Goal: Information Seeking & Learning: Find specific fact

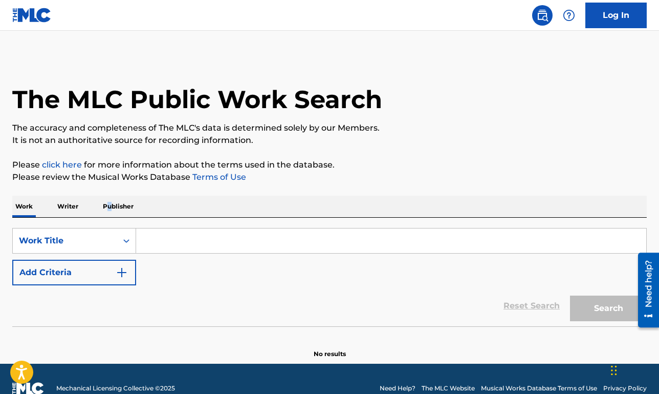
click at [109, 203] on p "Publisher" at bounding box center [118, 205] width 37 height 21
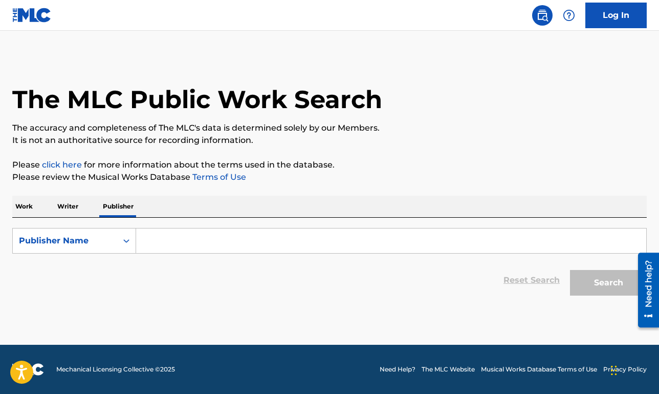
click at [154, 230] on input "Search Form" at bounding box center [391, 240] width 510 height 25
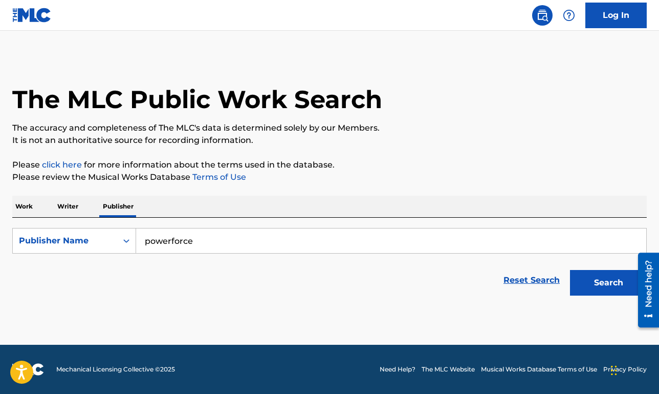
type input "powerforce"
click at [570, 270] on button "Search" at bounding box center [608, 283] width 77 height 26
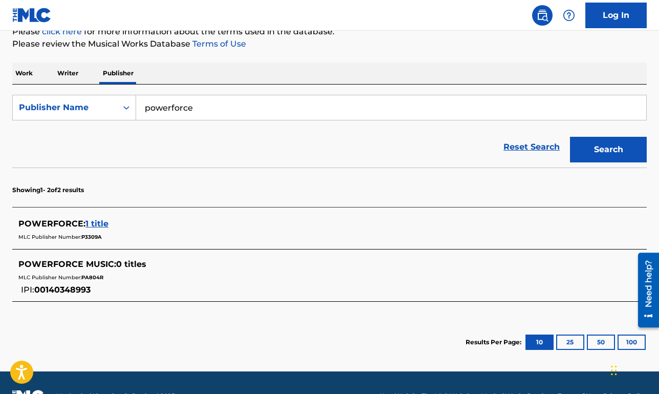
scroll to position [134, 0]
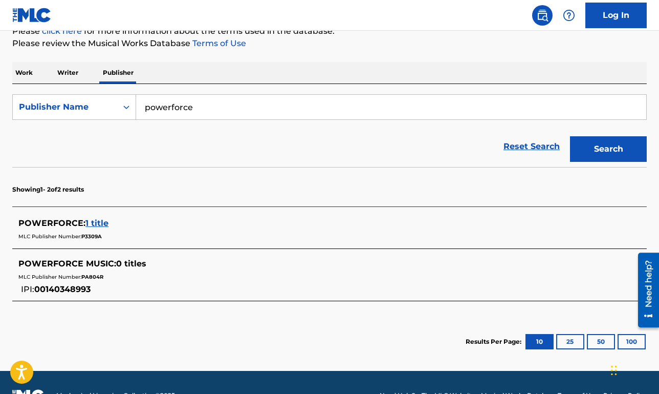
click at [104, 225] on span "1 title" at bounding box center [96, 223] width 23 height 10
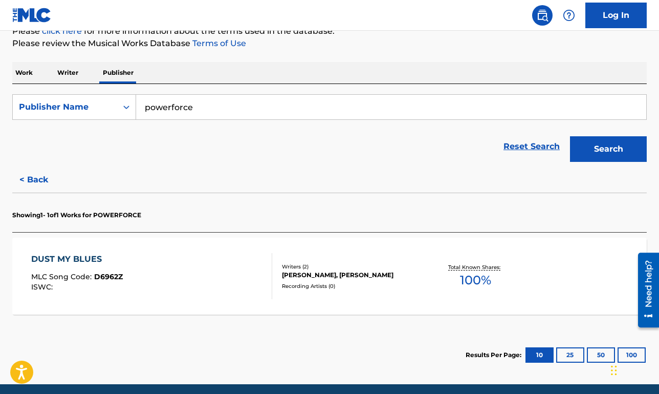
click at [213, 259] on div "DUST MY BLUES MLC Song Code : D6962Z ISWC :" at bounding box center [151, 276] width 241 height 46
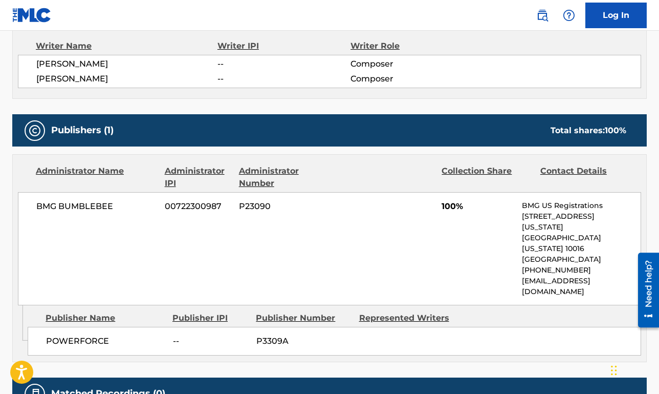
scroll to position [379, 0]
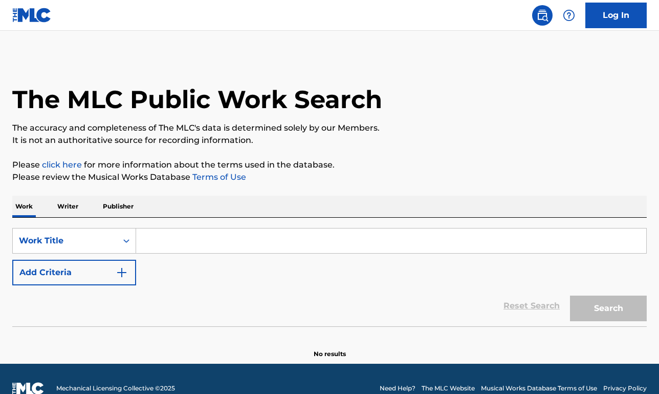
click at [119, 207] on p "Publisher" at bounding box center [118, 205] width 37 height 21
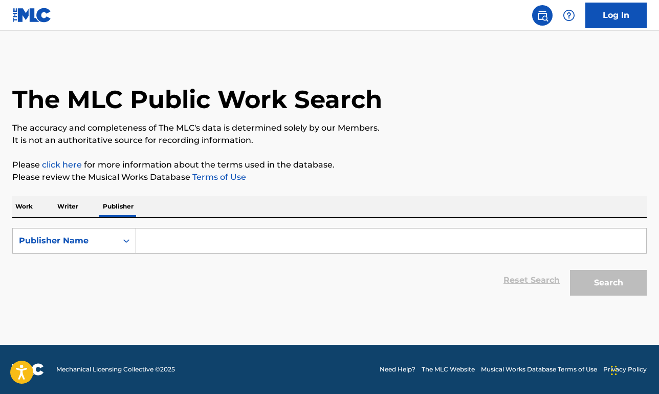
click at [66, 211] on p "Writer" at bounding box center [67, 205] width 27 height 21
click at [165, 240] on input "Search Form" at bounding box center [391, 240] width 510 height 25
paste input "596708"
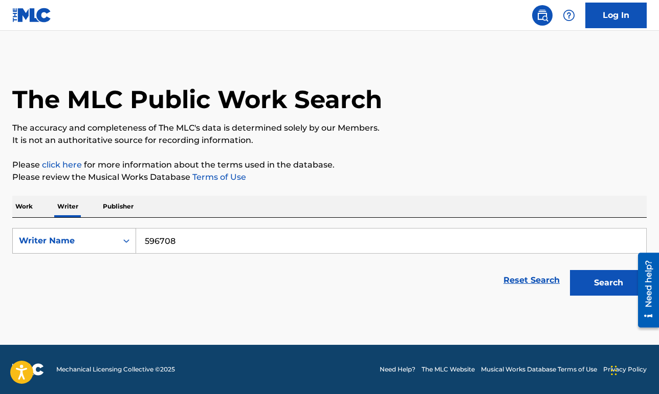
type input "596708"
click at [98, 248] on div "Writer Name" at bounding box center [65, 240] width 104 height 19
click at [100, 268] on div "Writer IPI" at bounding box center [74, 266] width 123 height 26
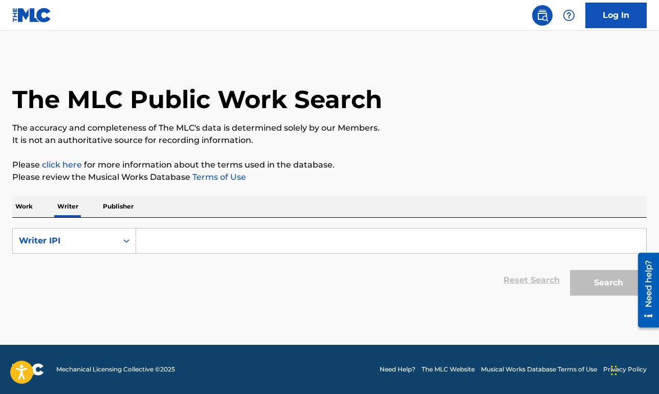
click at [139, 244] on input "Search Form" at bounding box center [391, 240] width 510 height 25
paste input "596708"
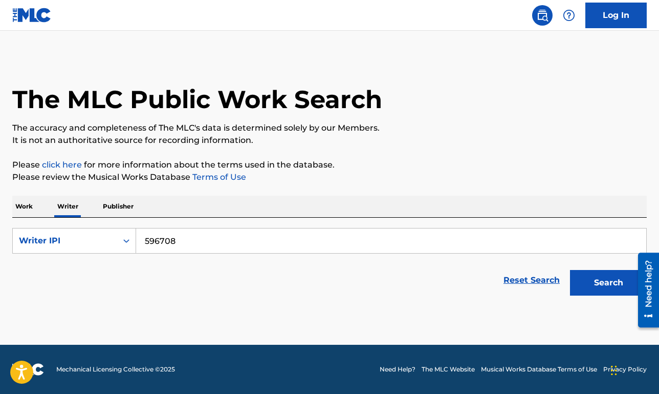
click at [146, 239] on input "596708" at bounding box center [391, 240] width 510 height 25
click at [570, 270] on button "Search" at bounding box center [608, 283] width 77 height 26
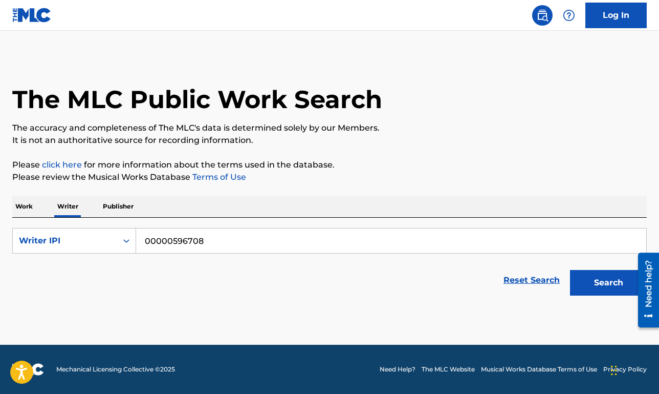
type input "00000596708"
click at [570, 270] on button "Search" at bounding box center [608, 283] width 77 height 26
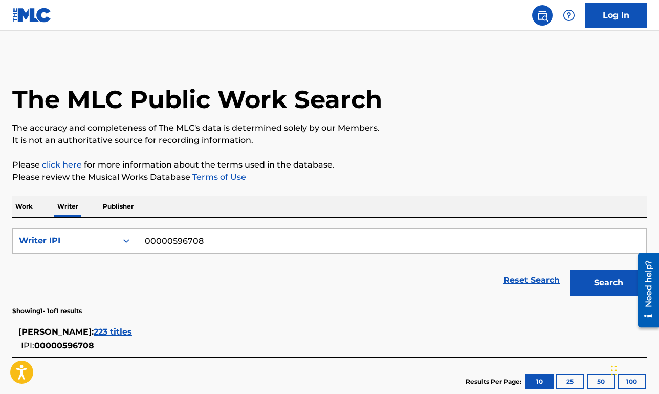
scroll to position [65, 0]
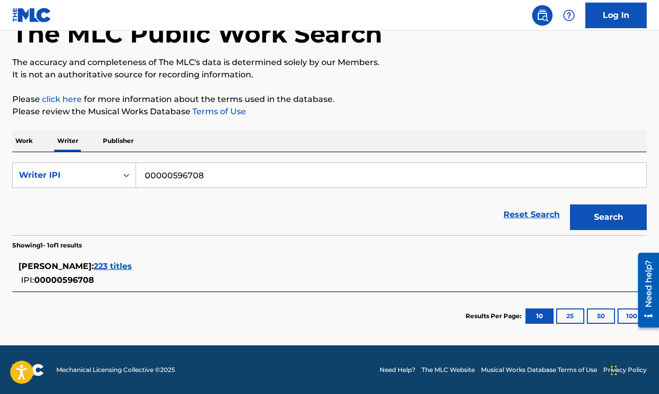
click at [97, 266] on span "223 titles" at bounding box center [113, 266] width 38 height 10
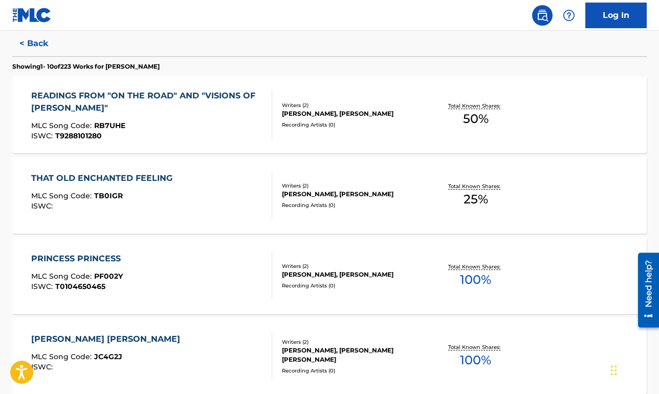
scroll to position [272, 0]
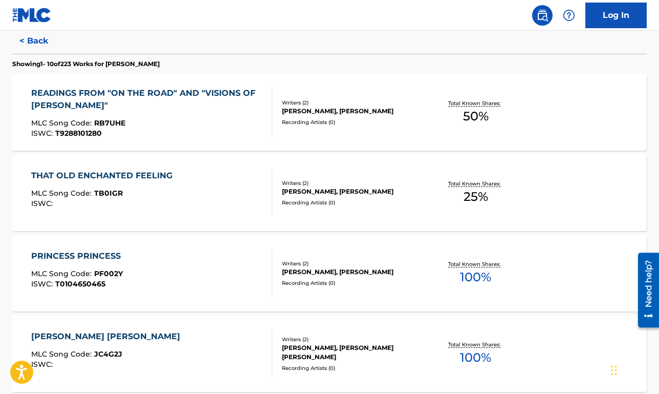
click at [214, 263] on div "PRINCESS PRINCESS MLC Song Code : PF002Y ISWC : T0104650465" at bounding box center [151, 273] width 241 height 46
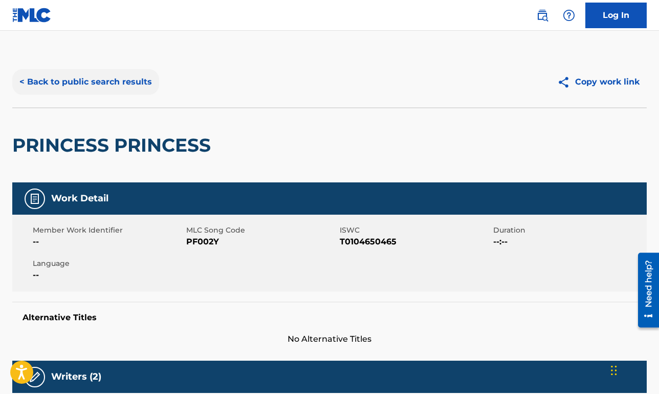
click at [123, 81] on button "< Back to public search results" at bounding box center [85, 82] width 147 height 26
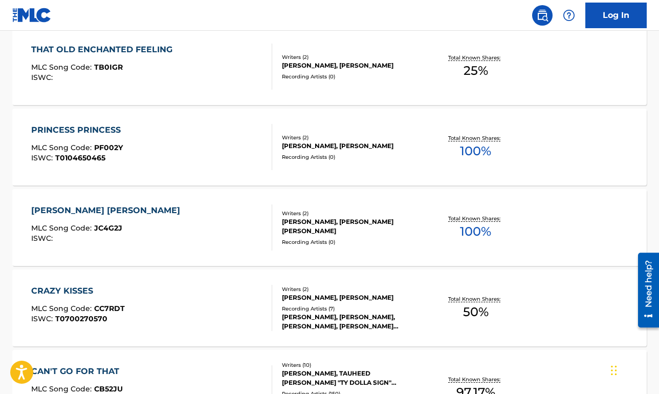
scroll to position [407, 0]
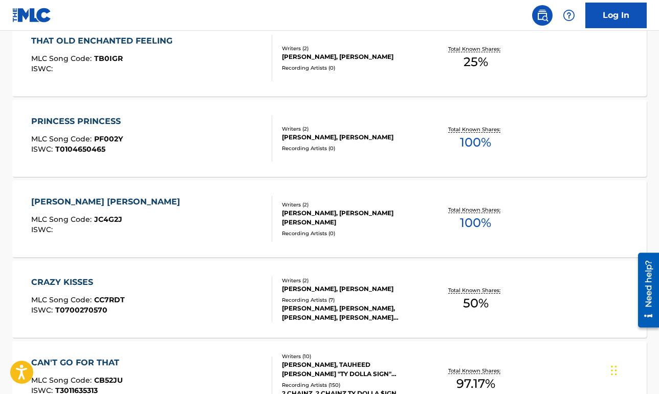
click at [211, 220] on div "JUANITA JUANITA MLC Song Code : JC4G2J ISWC :" at bounding box center [151, 218] width 241 height 46
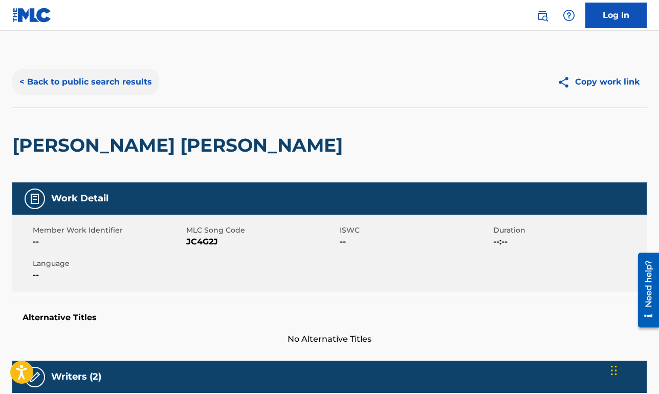
click at [129, 92] on button "< Back to public search results" at bounding box center [85, 82] width 147 height 26
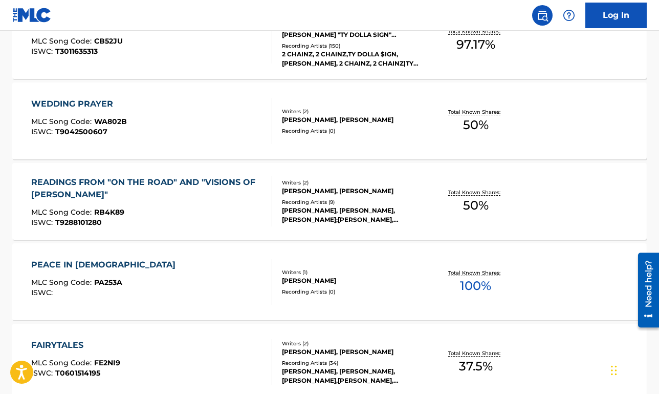
scroll to position [756, 0]
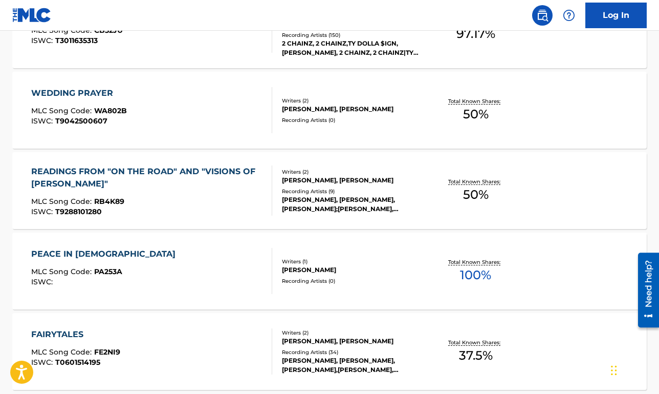
click at [195, 271] on div "PEACE IN CHURCH MLC Song Code : PA253A ISWC :" at bounding box center [151, 271] width 241 height 46
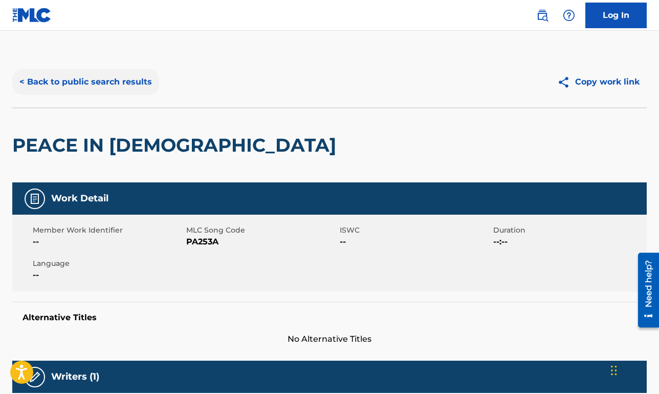
click at [111, 94] on button "< Back to public search results" at bounding box center [85, 82] width 147 height 26
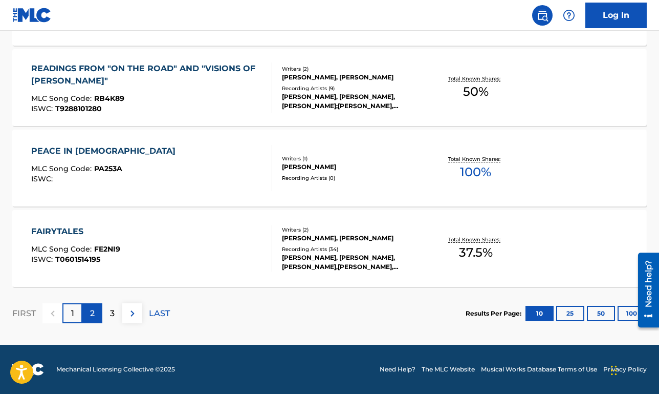
click at [89, 317] on div "2" at bounding box center [92, 313] width 20 height 20
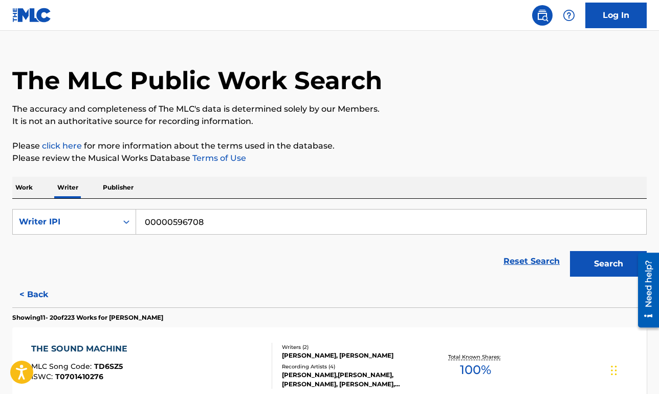
scroll to position [859, 0]
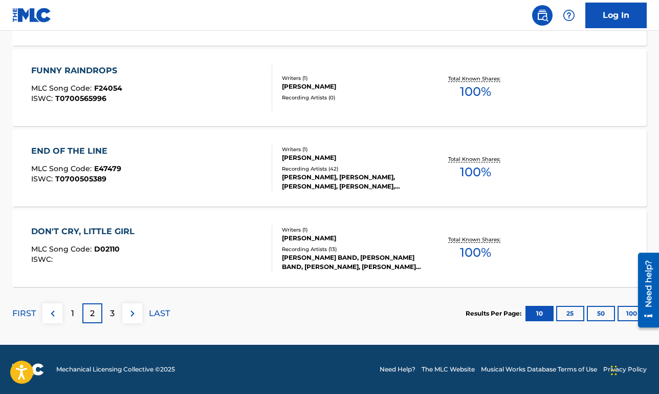
click at [190, 249] on div "DON'T CRY, LITTLE GIRL MLC Song Code : D02110 ISWC :" at bounding box center [151, 248] width 241 height 46
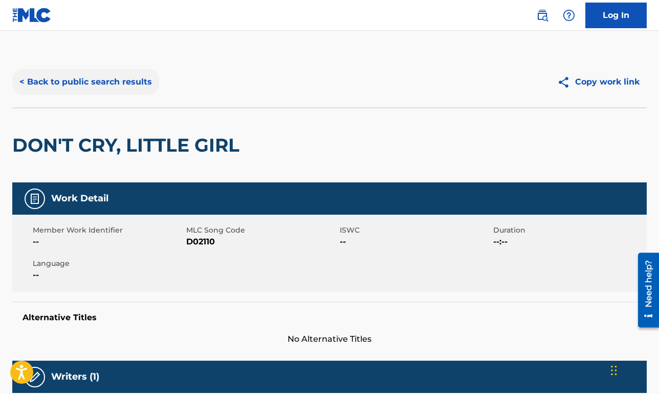
click at [121, 91] on button "< Back to public search results" at bounding box center [85, 82] width 147 height 26
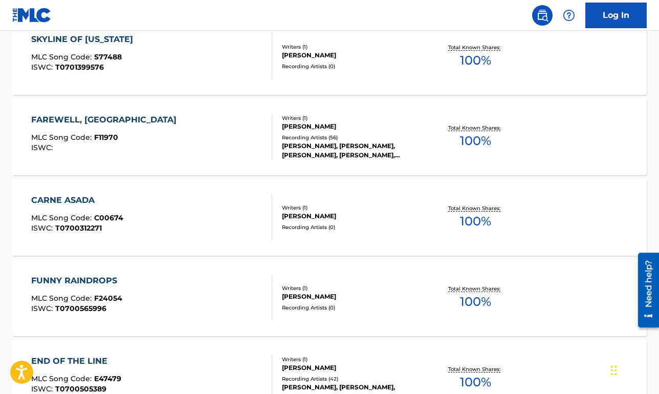
scroll to position [859, 0]
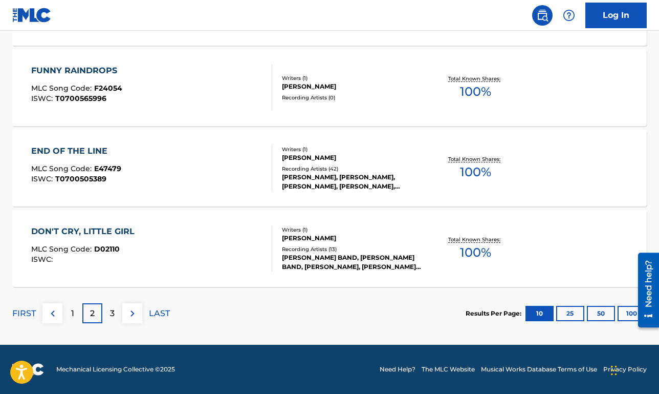
click at [186, 189] on div "END OF THE LINE MLC Song Code : E47479 ISWC : T0700505389" at bounding box center [151, 168] width 241 height 46
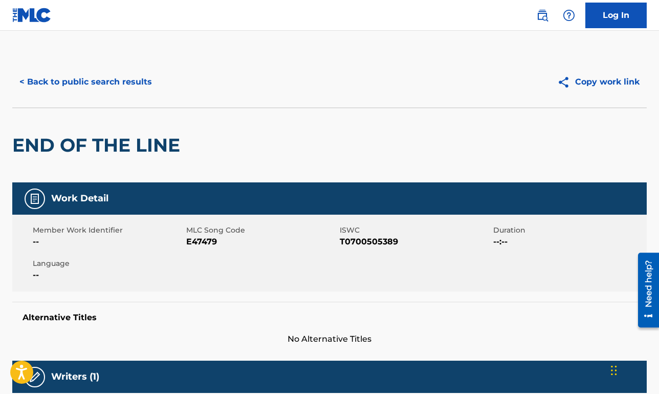
click at [118, 61] on div "< Back to public search results Copy work link" at bounding box center [329, 81] width 635 height 51
click at [119, 81] on button "< Back to public search results" at bounding box center [85, 82] width 147 height 26
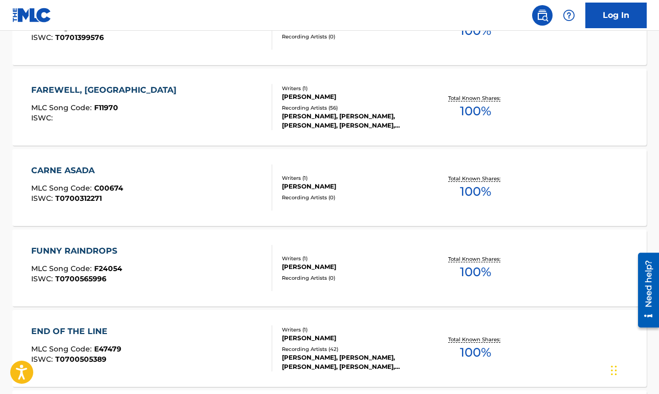
scroll to position [698, 0]
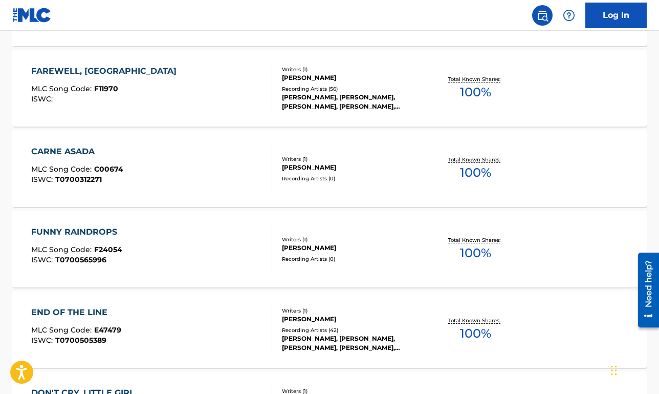
click at [152, 248] on div "FUNNY RAINDROPS MLC Song Code : F24054 ISWC : T0700565996" at bounding box center [151, 249] width 241 height 46
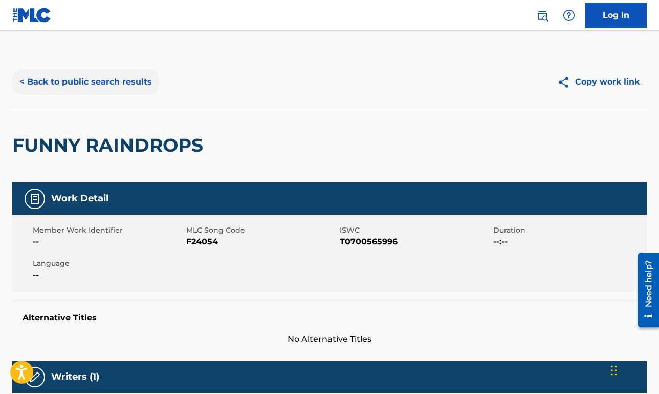
click at [126, 95] on div "< Back to public search results Copy work link" at bounding box center [329, 81] width 635 height 51
click at [77, 72] on button "< Back to public search results" at bounding box center [85, 82] width 147 height 26
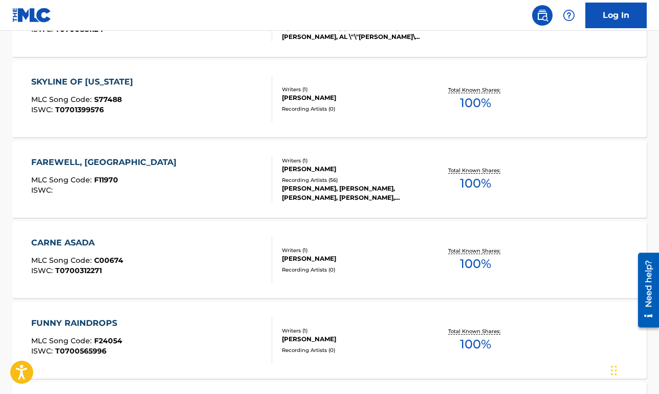
scroll to position [609, 0]
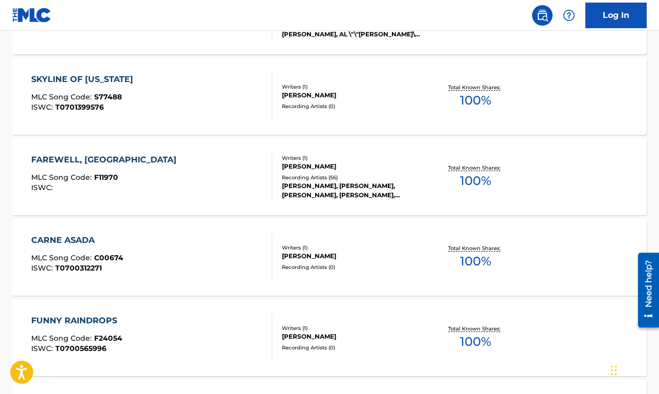
click at [145, 250] on div "CARNE ASADA MLC Song Code : C00674 ISWC : T0700312271" at bounding box center [151, 257] width 241 height 46
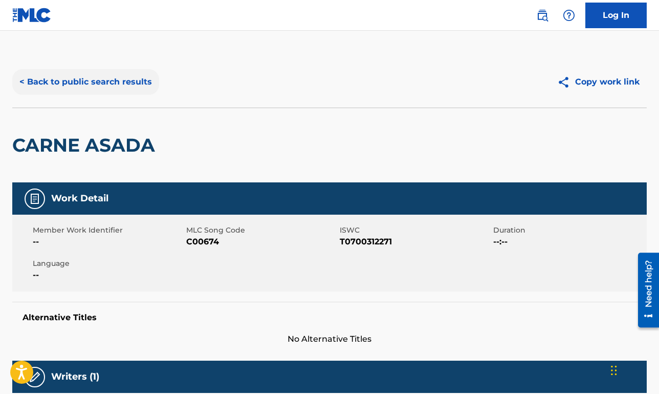
click at [121, 90] on button "< Back to public search results" at bounding box center [85, 82] width 147 height 26
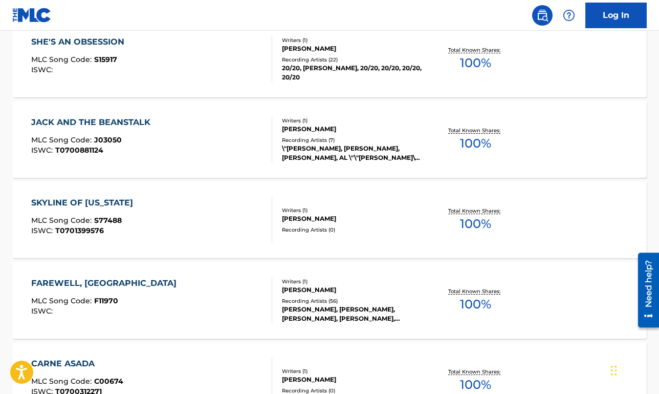
scroll to position [471, 0]
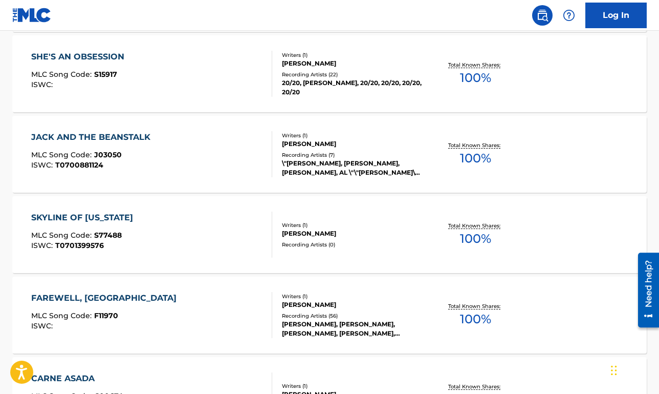
click at [157, 161] on div "JACK AND THE BEANSTALK MLC Song Code : J03050 ISWC : T0700881124" at bounding box center [151, 154] width 241 height 46
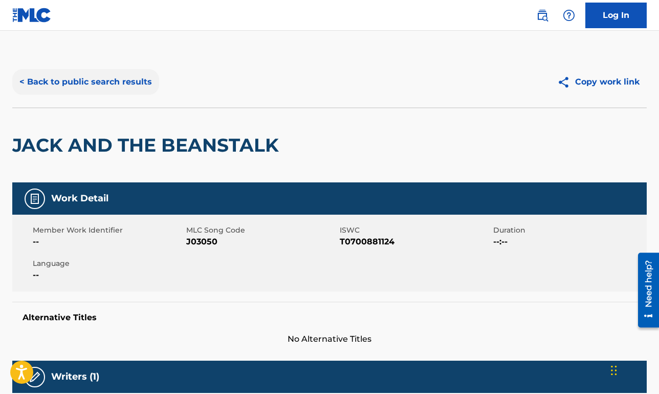
click at [116, 88] on button "< Back to public search results" at bounding box center [85, 82] width 147 height 26
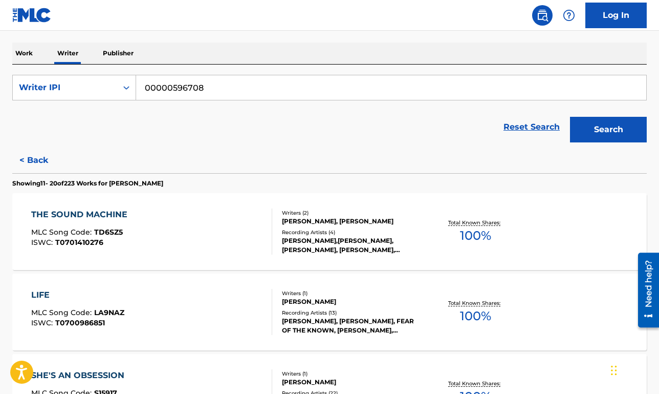
scroll to position [154, 0]
click at [174, 224] on div "THE SOUND MACHINE MLC Song Code : TD6SZ5 ISWC : T0701410276" at bounding box center [151, 231] width 241 height 46
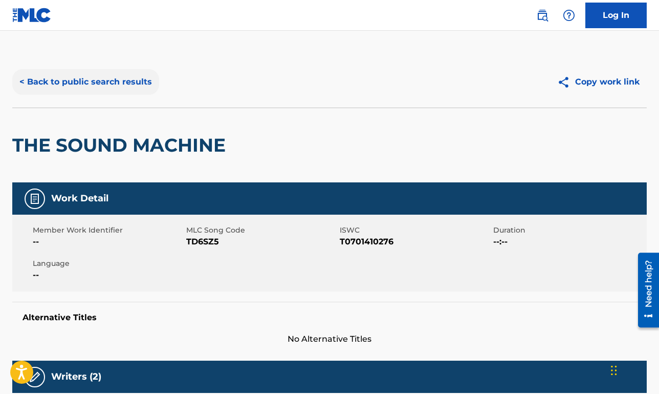
click at [115, 83] on button "< Back to public search results" at bounding box center [85, 82] width 147 height 26
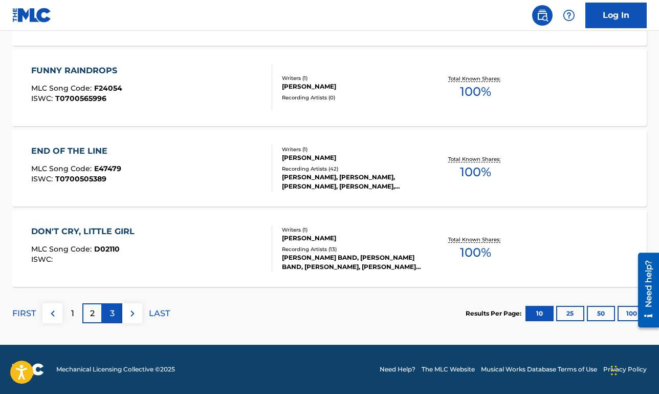
click at [116, 309] on div "3" at bounding box center [112, 313] width 20 height 20
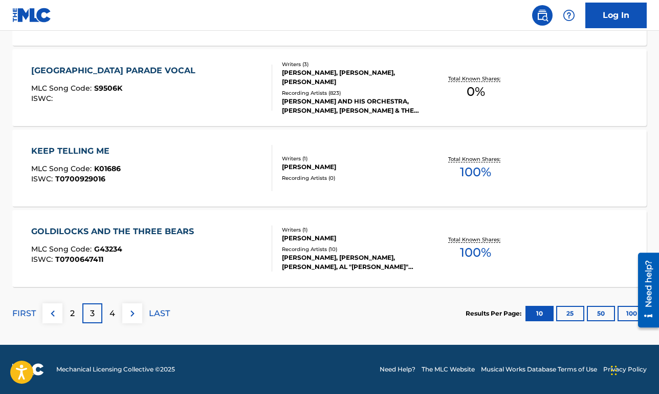
click at [164, 237] on div "GOLDILOCKS AND THE THREE BEARS" at bounding box center [115, 231] width 168 height 12
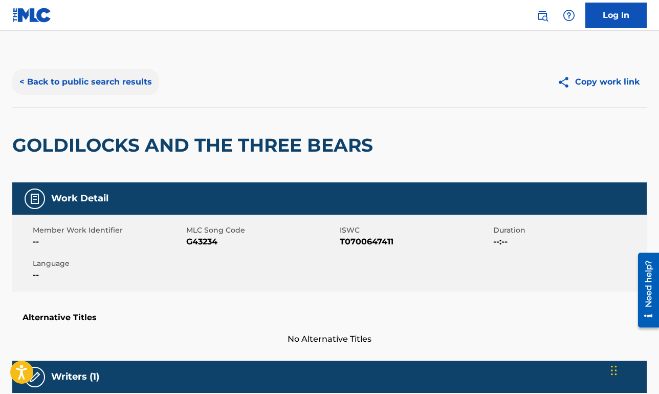
click at [112, 85] on button "< Back to public search results" at bounding box center [85, 82] width 147 height 26
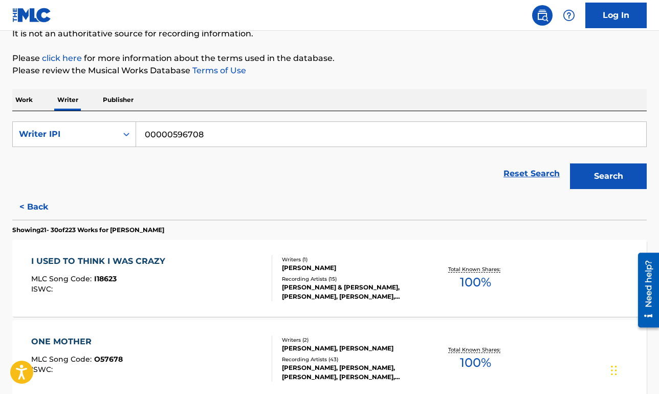
click at [148, 271] on div "I USED TO THINK I WAS CRAZY MLC Song Code : I18623 ISWC :" at bounding box center [100, 278] width 139 height 46
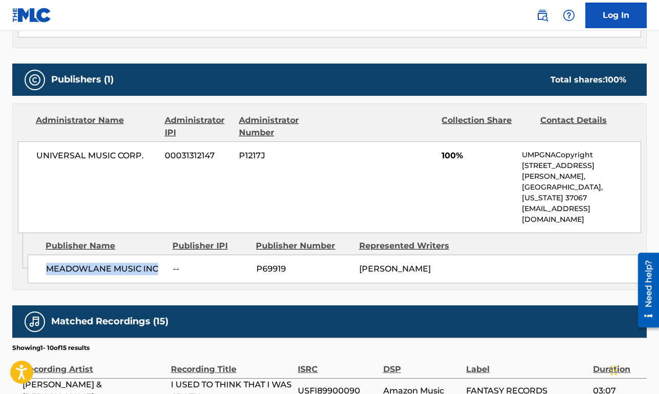
drag, startPoint x: 157, startPoint y: 235, endPoint x: 49, endPoint y: 236, distance: 108.0
click at [49, 263] on span "MEADOWLANE MUSIC INC" at bounding box center [105, 269] width 119 height 12
copy span "MEADOWLANE MUSIC INC"
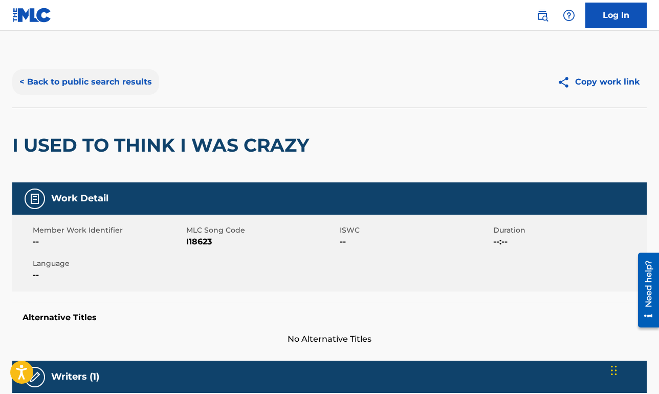
click at [88, 72] on button "< Back to public search results" at bounding box center [85, 82] width 147 height 26
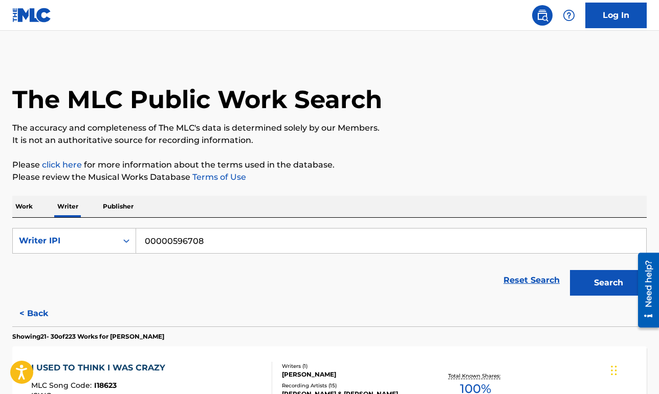
click at [28, 208] on p "Work" at bounding box center [24, 205] width 24 height 21
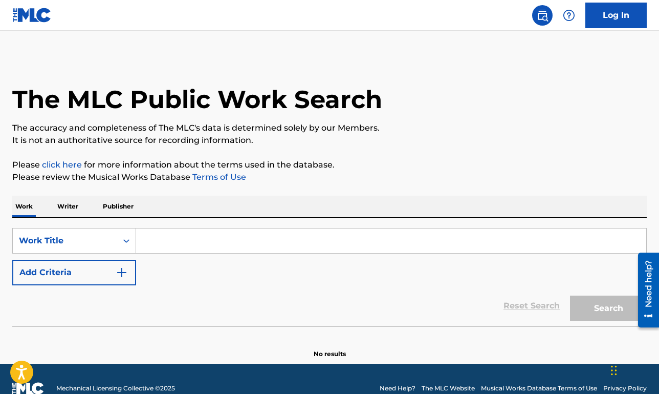
click at [178, 231] on input "Search Form" at bounding box center [391, 240] width 510 height 25
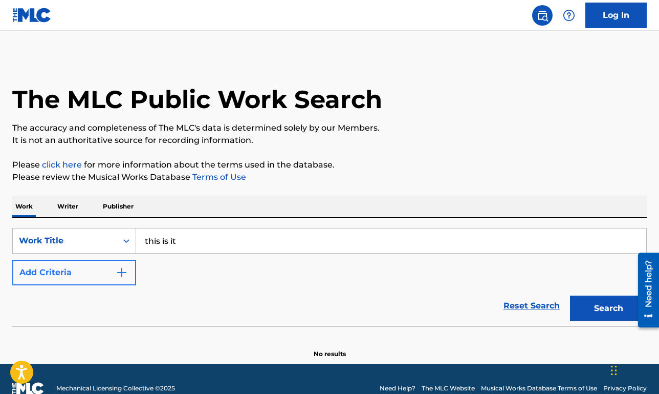
type input "this is it"
click at [117, 273] on img "Search Form" at bounding box center [122, 272] width 12 height 12
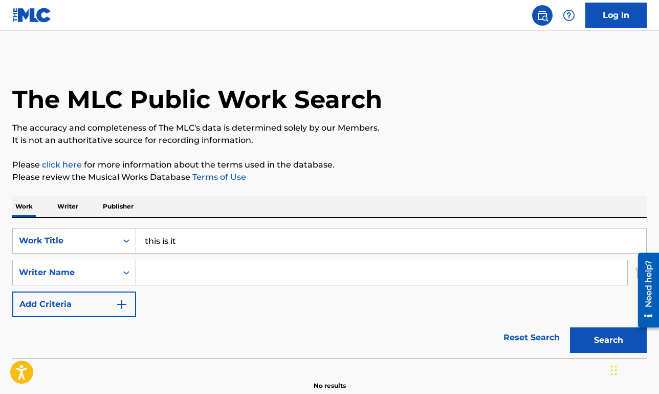
click at [182, 275] on input "Search Form" at bounding box center [381, 272] width 491 height 25
type input "livingston"
click at [570, 327] on button "Search" at bounding box center [608, 340] width 77 height 26
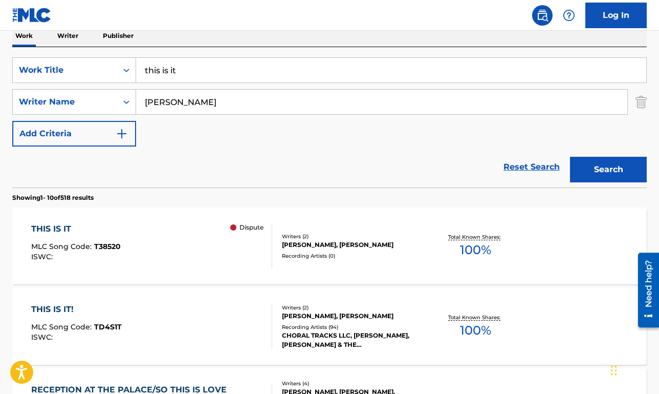
scroll to position [178, 0]
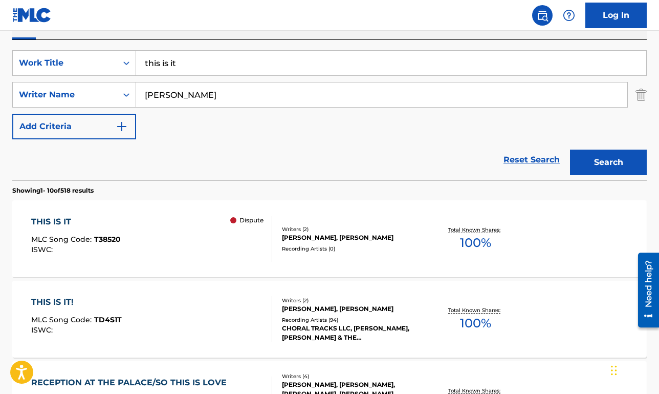
click at [217, 239] on div "THIS IS IT MLC Song Code : T38520 ISWC : Dispute" at bounding box center [151, 238] width 241 height 46
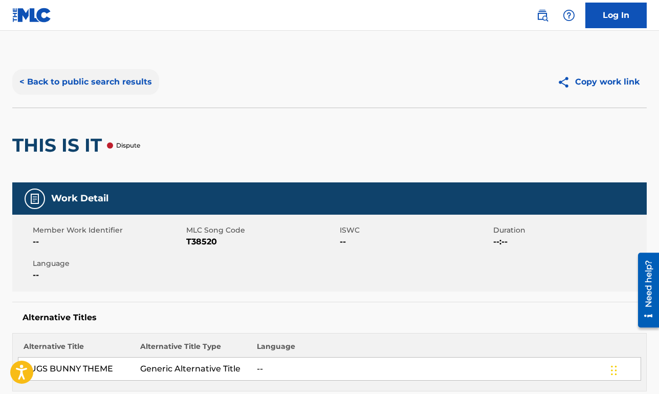
click at [106, 82] on button "< Back to public search results" at bounding box center [85, 82] width 147 height 26
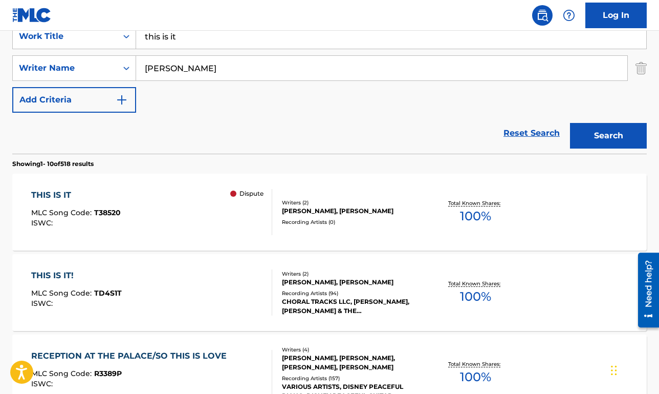
scroll to position [206, 0]
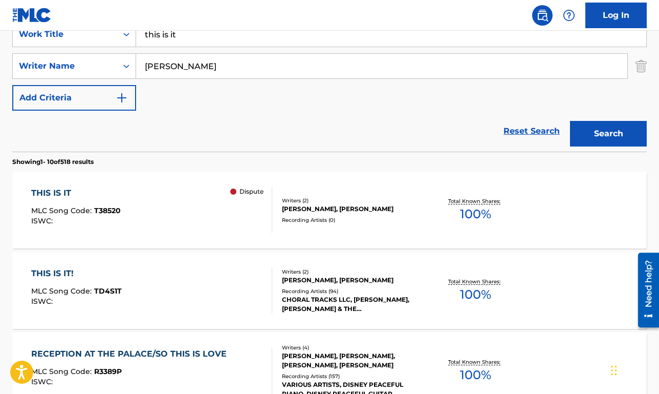
click at [213, 293] on div "THIS IS IT! MLC Song Code : TD4S1T ISWC :" at bounding box center [151, 290] width 241 height 46
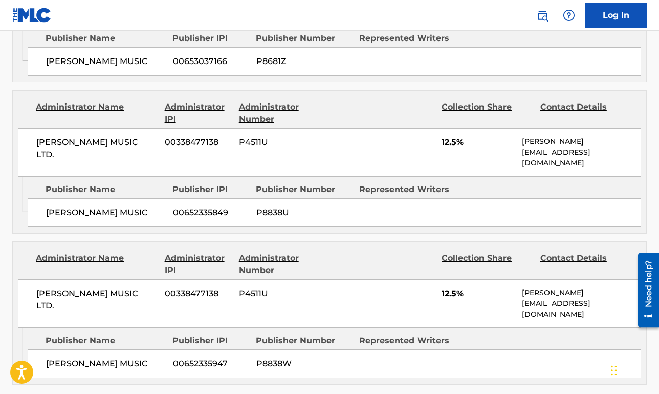
scroll to position [801, 0]
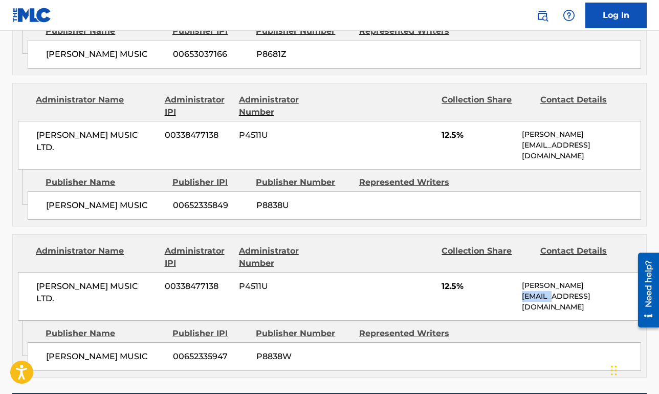
drag, startPoint x: 522, startPoint y: 273, endPoint x: 566, endPoint y: 274, distance: 44.5
click at [562, 291] on p "sorokamusicltd@outlook.com" at bounding box center [581, 301] width 119 height 21
click at [566, 291] on p "sorokamusicltd@outlook.com" at bounding box center [581, 301] width 119 height 21
drag, startPoint x: 522, startPoint y: 273, endPoint x: 629, endPoint y: 273, distance: 107.5
click at [629, 291] on p "sorokamusicltd@outlook.com" at bounding box center [581, 301] width 119 height 21
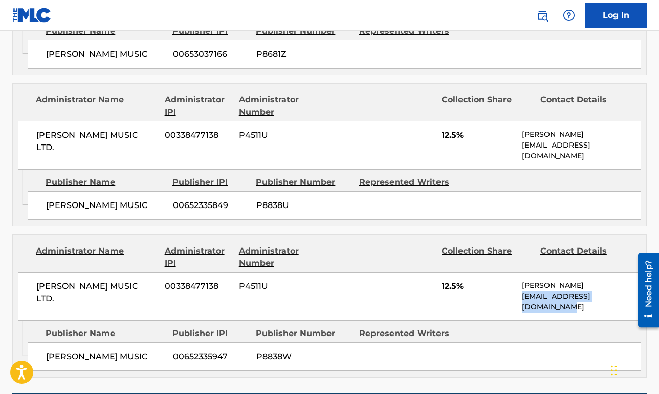
copy p "sorokamusicltd@outlook.com"
click at [331, 176] on div "Publisher Number" at bounding box center [303, 182] width 95 height 12
